Goal: Find specific page/section: Find specific page/section

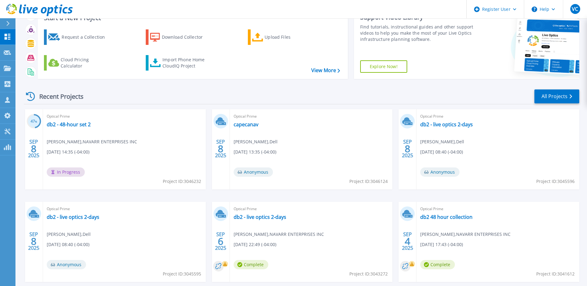
scroll to position [57, 0]
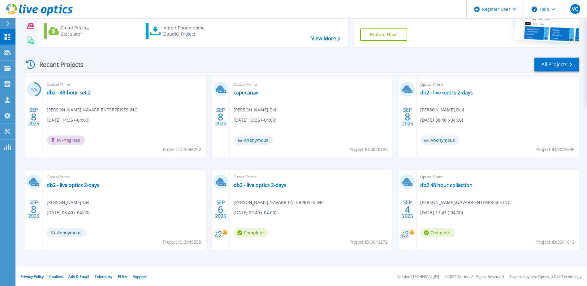
click at [556, 57] on div "Recent Projects All Projects" at bounding box center [302, 64] width 556 height 15
click at [554, 62] on link "All Projects" at bounding box center [556, 65] width 45 height 14
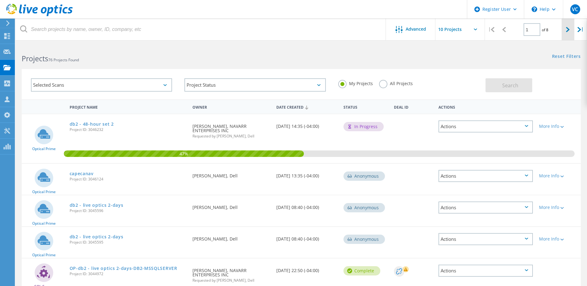
click at [565, 22] on div at bounding box center [568, 30] width 13 height 22
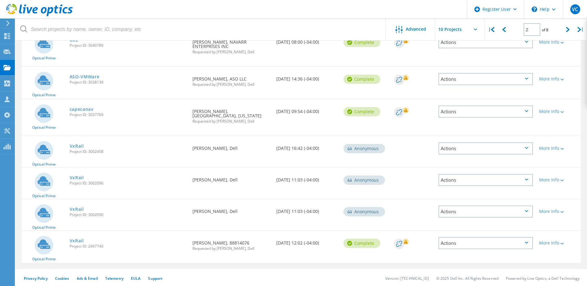
scroll to position [191, 0]
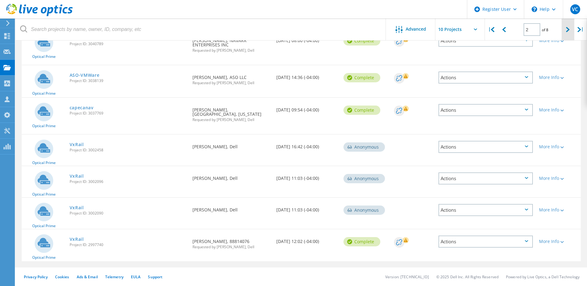
click at [568, 33] on div at bounding box center [568, 30] width 13 height 22
type input "3"
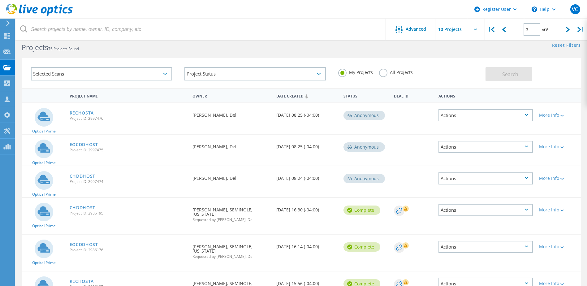
scroll to position [0, 0]
